Goal: Find specific page/section

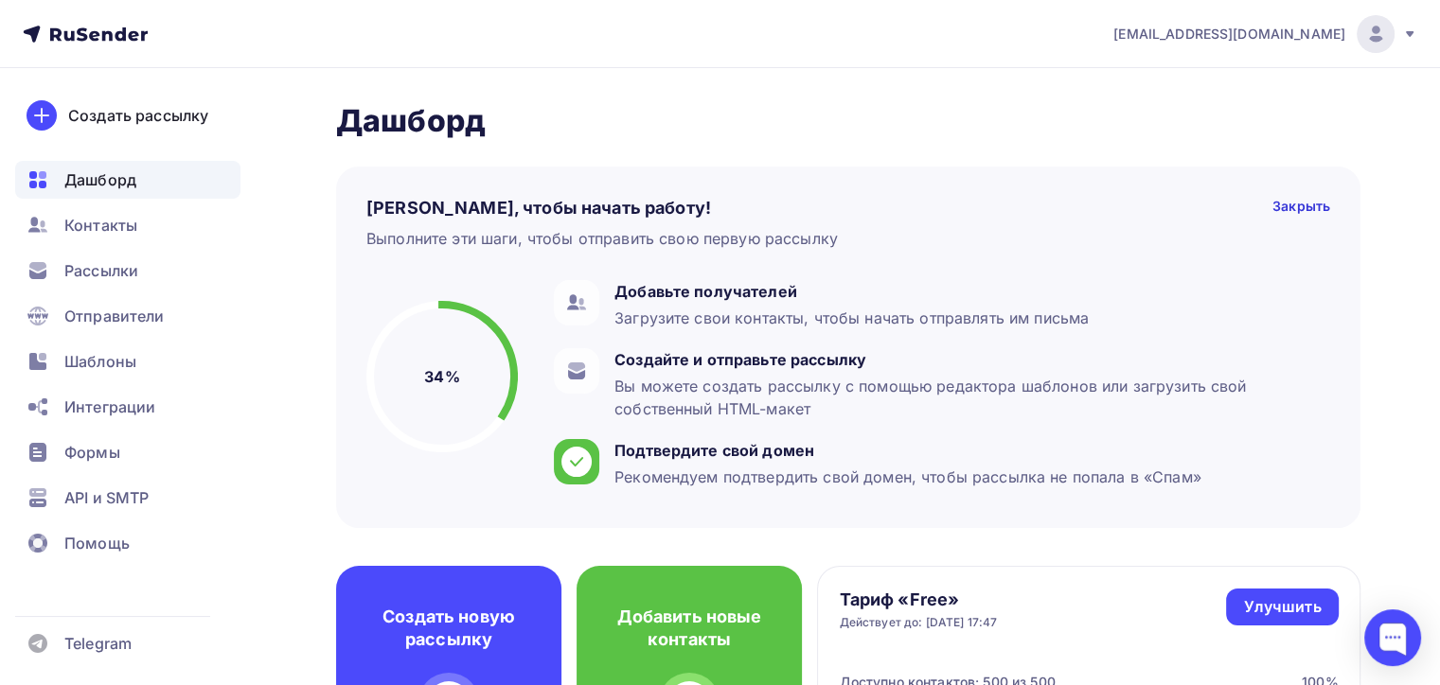
click at [1407, 31] on icon at bounding box center [1410, 34] width 8 height 6
click at [1162, 171] on span "Выйти" at bounding box center [1157, 173] width 49 height 23
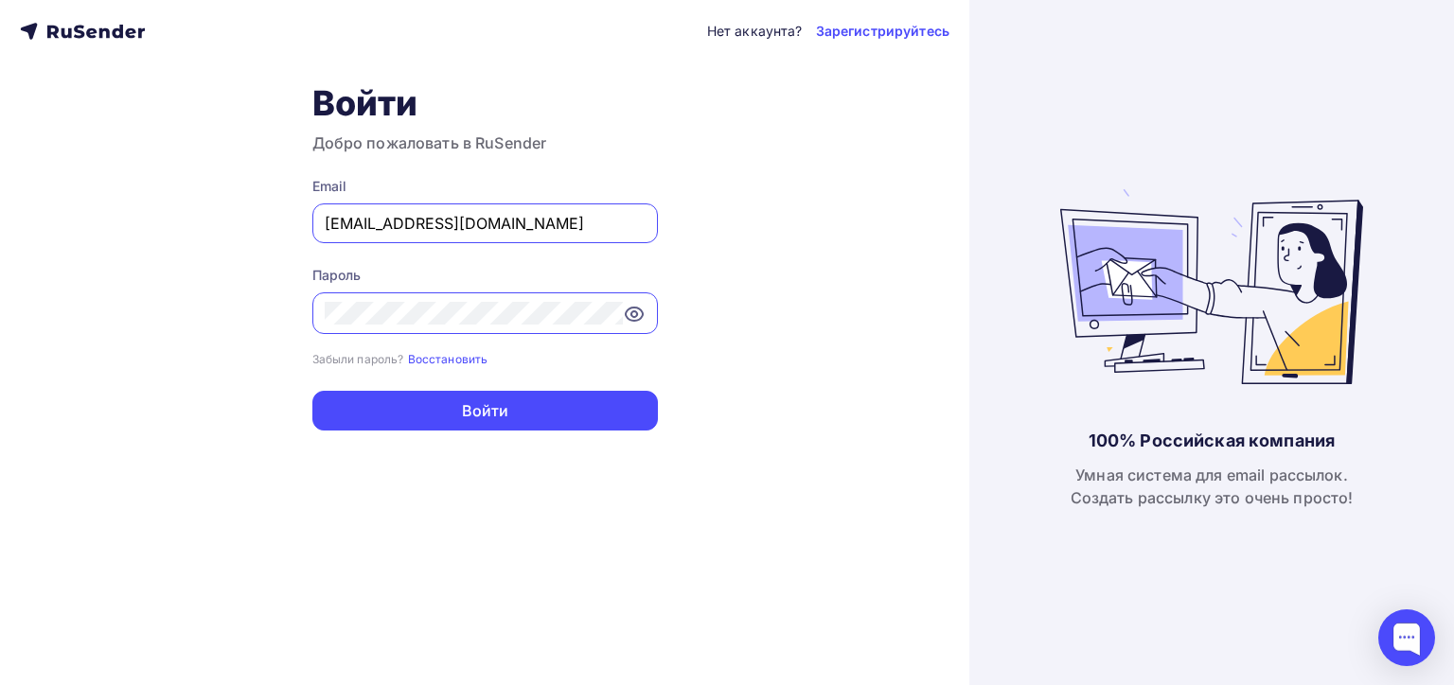
click at [535, 222] on input "[EMAIL_ADDRESS][DOMAIN_NAME]" at bounding box center [485, 223] width 321 height 23
type input "[EMAIL_ADDRESS][DOMAIN_NAME]"
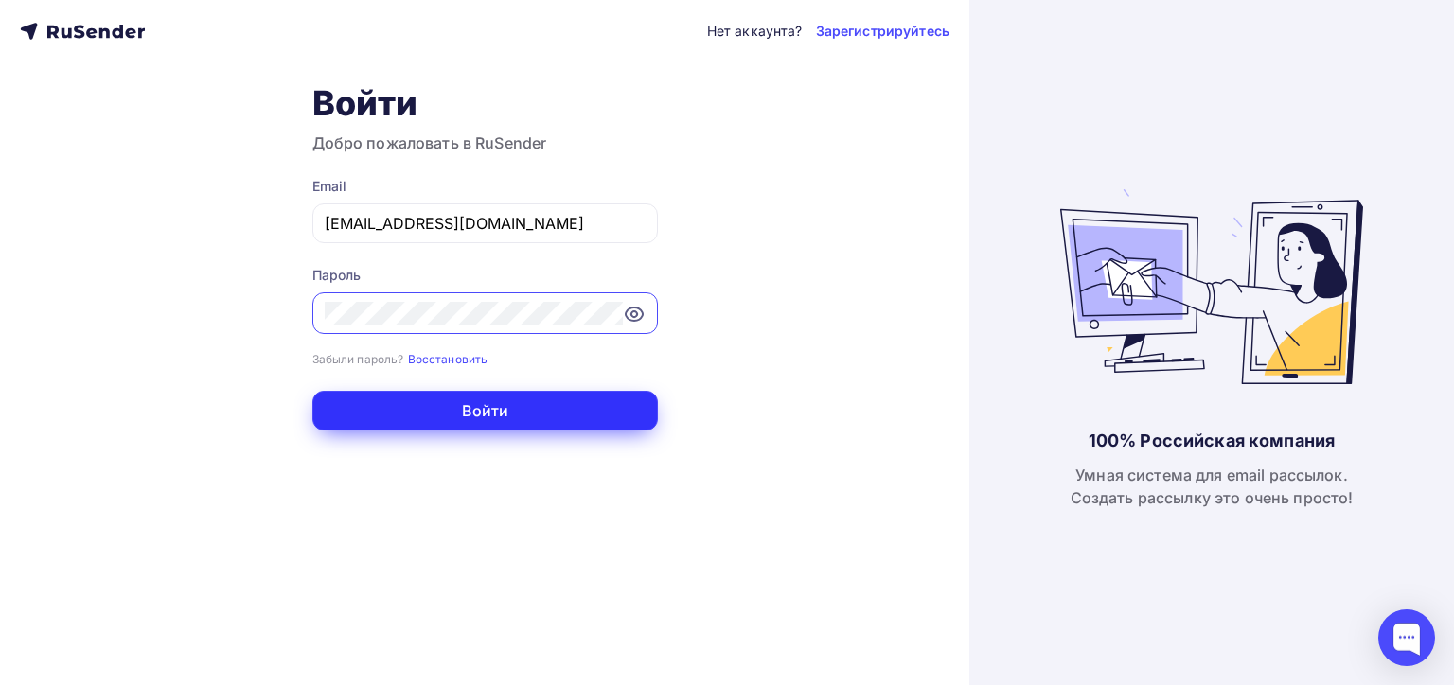
click at [488, 405] on button "Войти" at bounding box center [485, 411] width 346 height 40
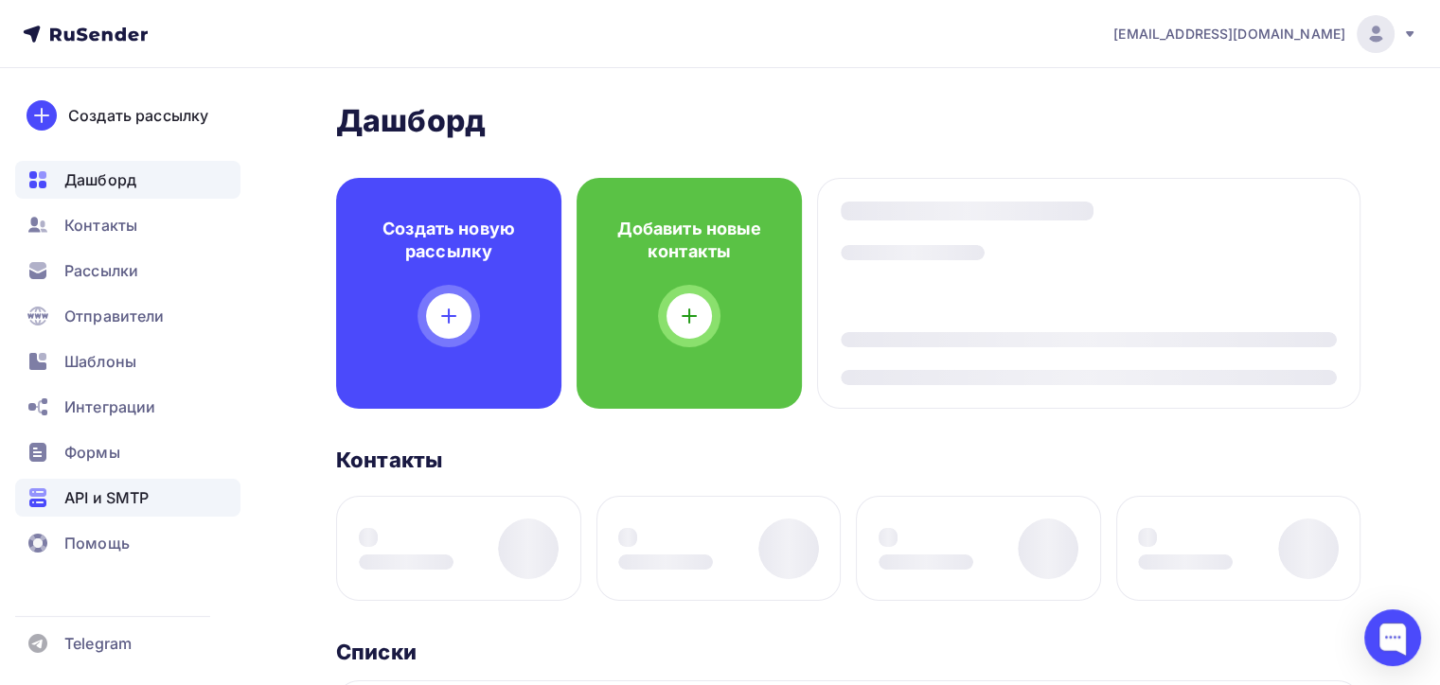
click at [107, 493] on span "API и SMTP" at bounding box center [106, 498] width 84 height 23
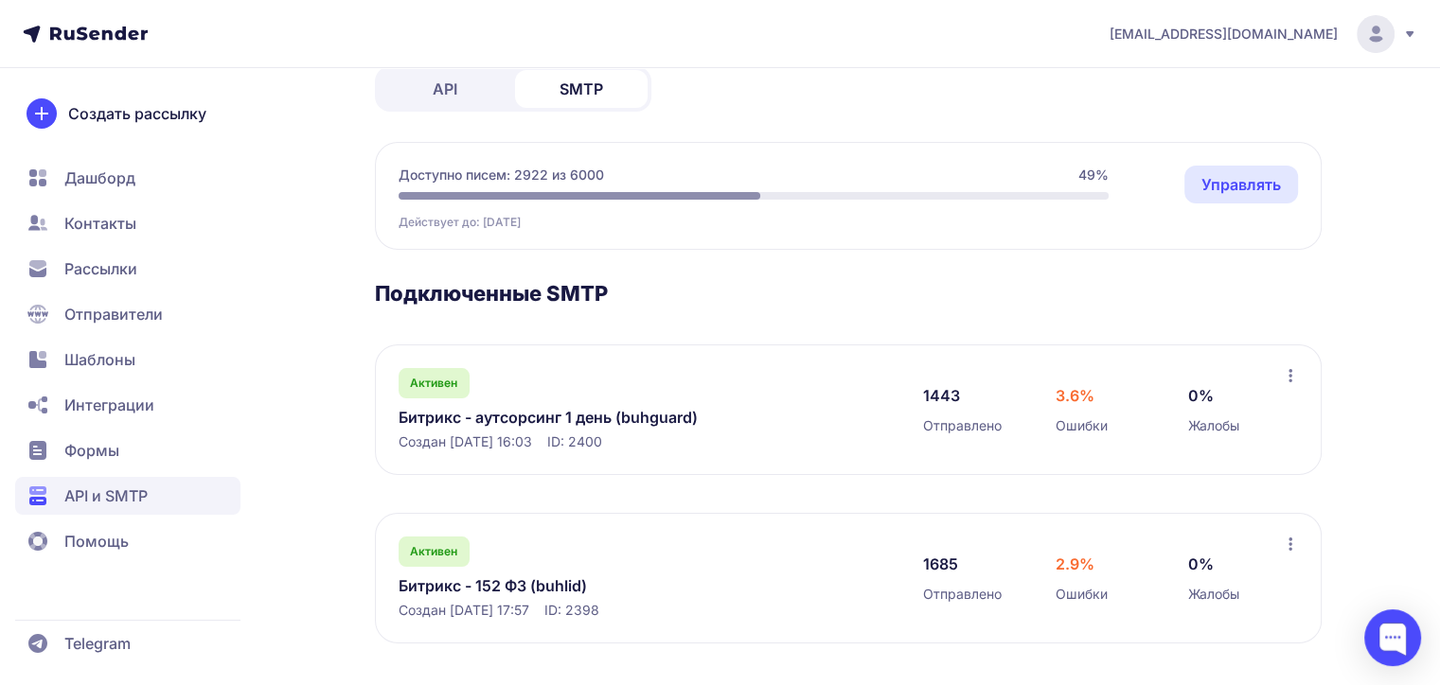
scroll to position [114, 0]
